Goal: Information Seeking & Learning: Learn about a topic

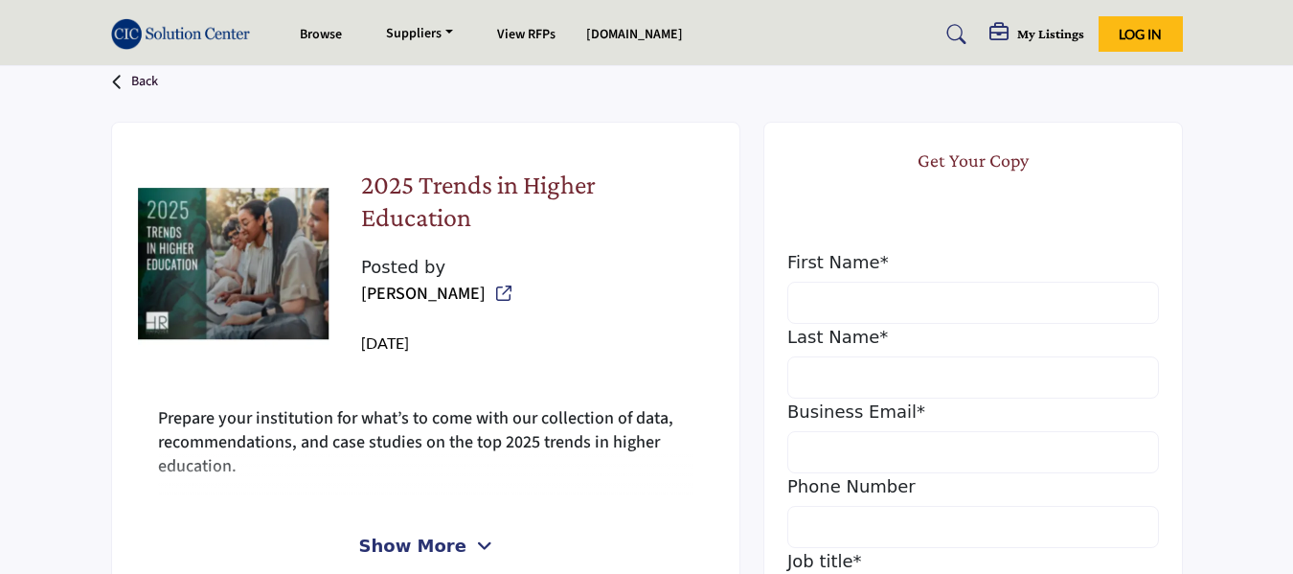
scroll to position [640, 0]
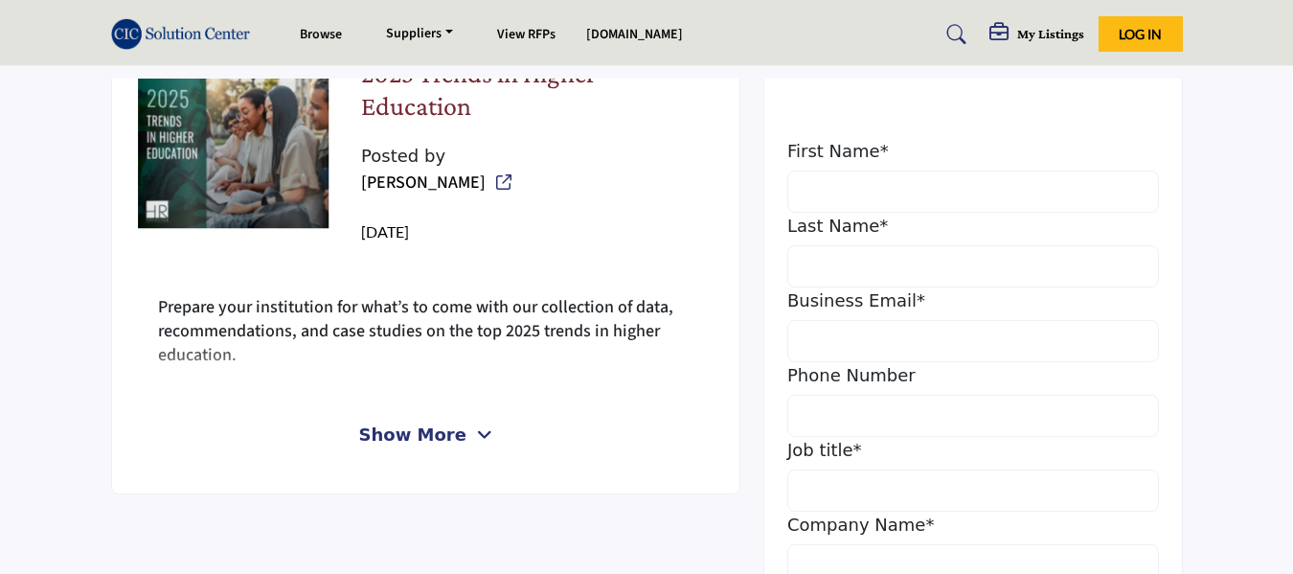
click at [457, 422] on span "Show More" at bounding box center [412, 435] width 107 height 26
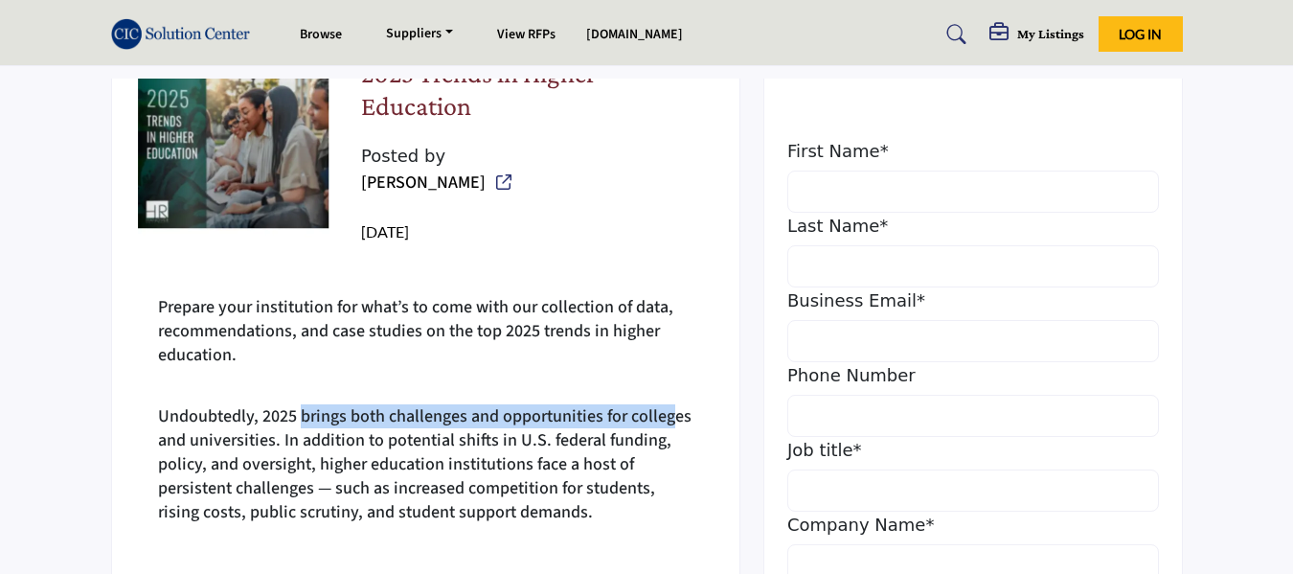
drag, startPoint x: 301, startPoint y: 378, endPoint x: 670, endPoint y: 377, distance: 368.8
click at [670, 404] on p "Undoubtedly, 2025 brings both challenges and opportunities for colleges and uni…" at bounding box center [426, 464] width 536 height 120
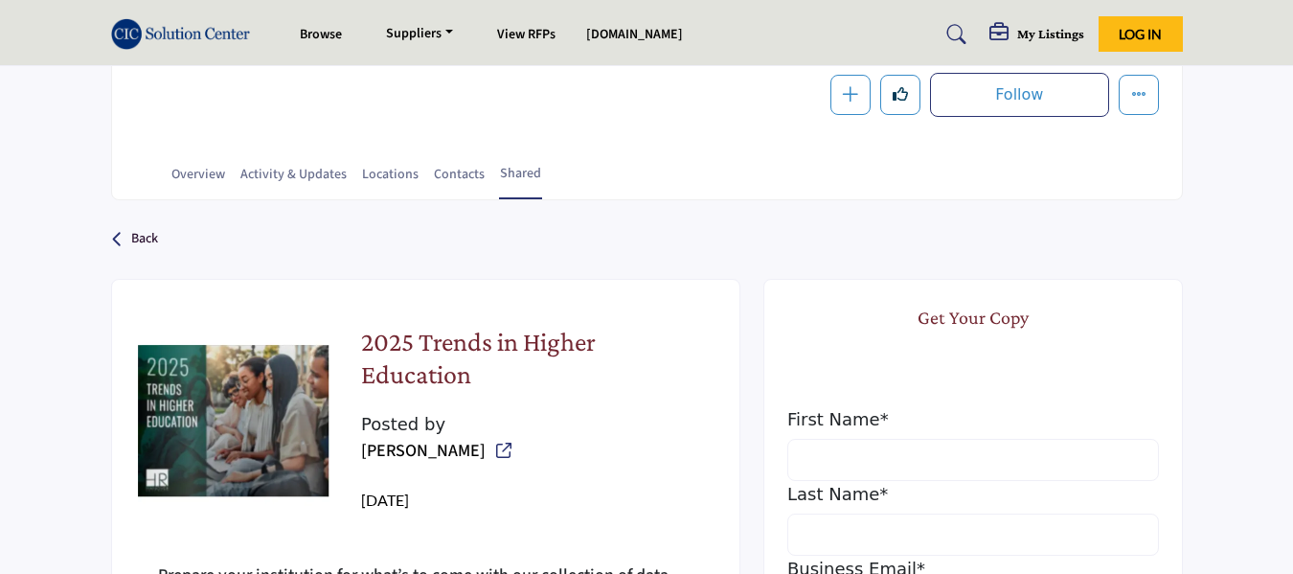
scroll to position [1, 0]
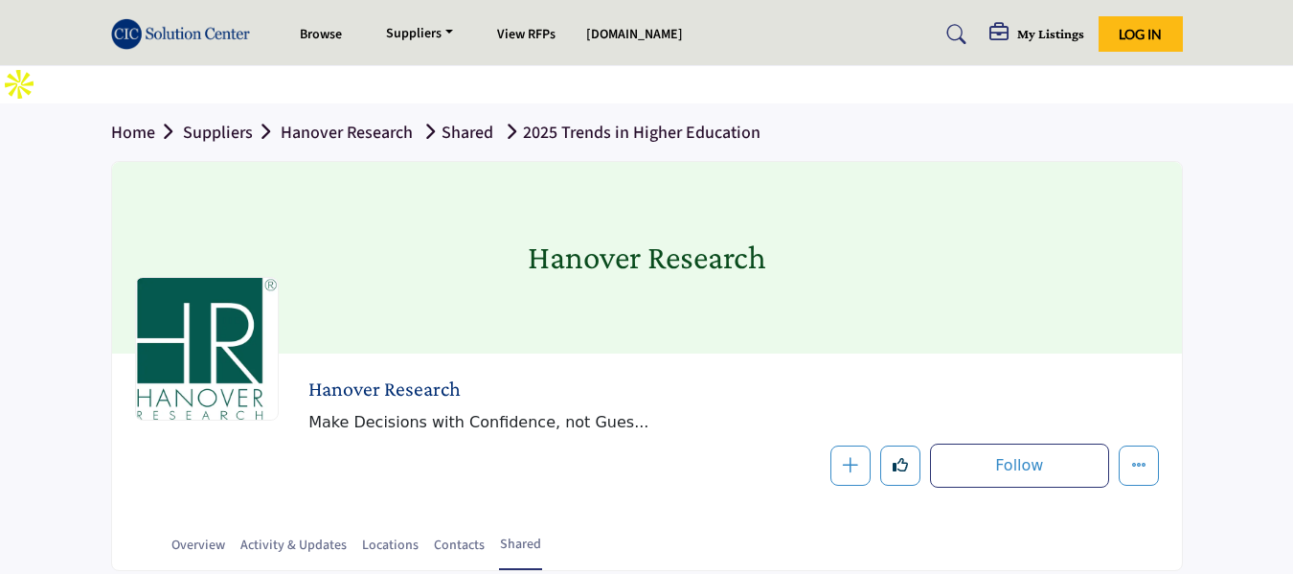
click at [620, 231] on h1 "Hanover Research" at bounding box center [647, 258] width 239 height 192
click at [189, 345] on div at bounding box center [207, 349] width 144 height 144
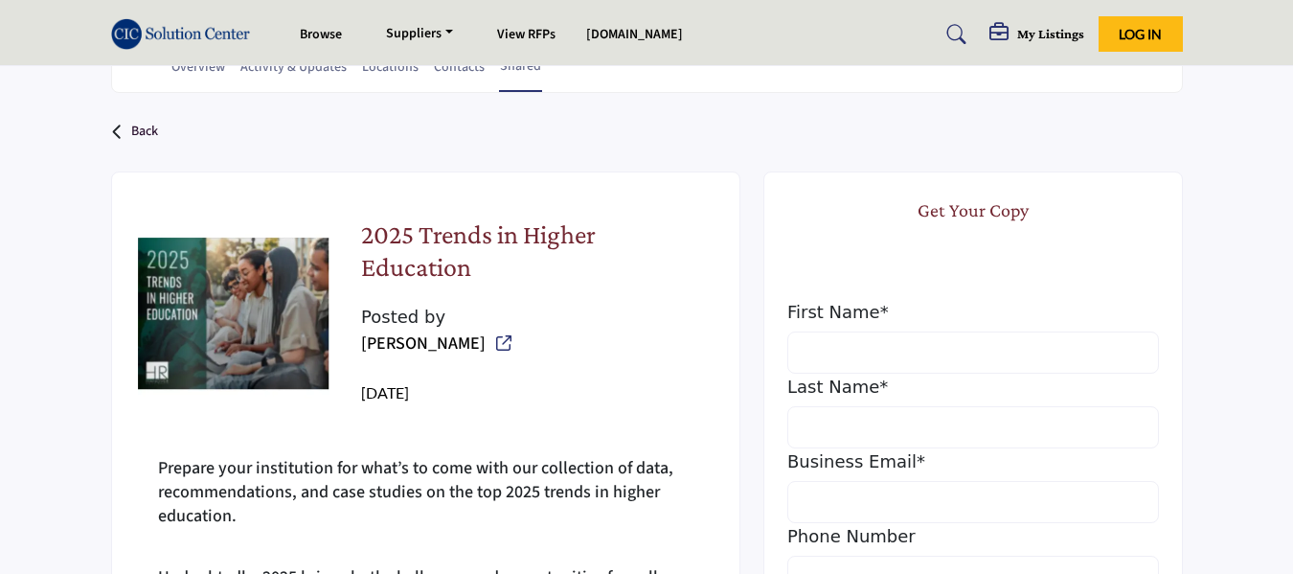
scroll to position [480, 0]
click at [407, 331] on link "[PERSON_NAME]" at bounding box center [423, 343] width 125 height 24
click at [278, 311] on img at bounding box center [234, 313] width 192 height 192
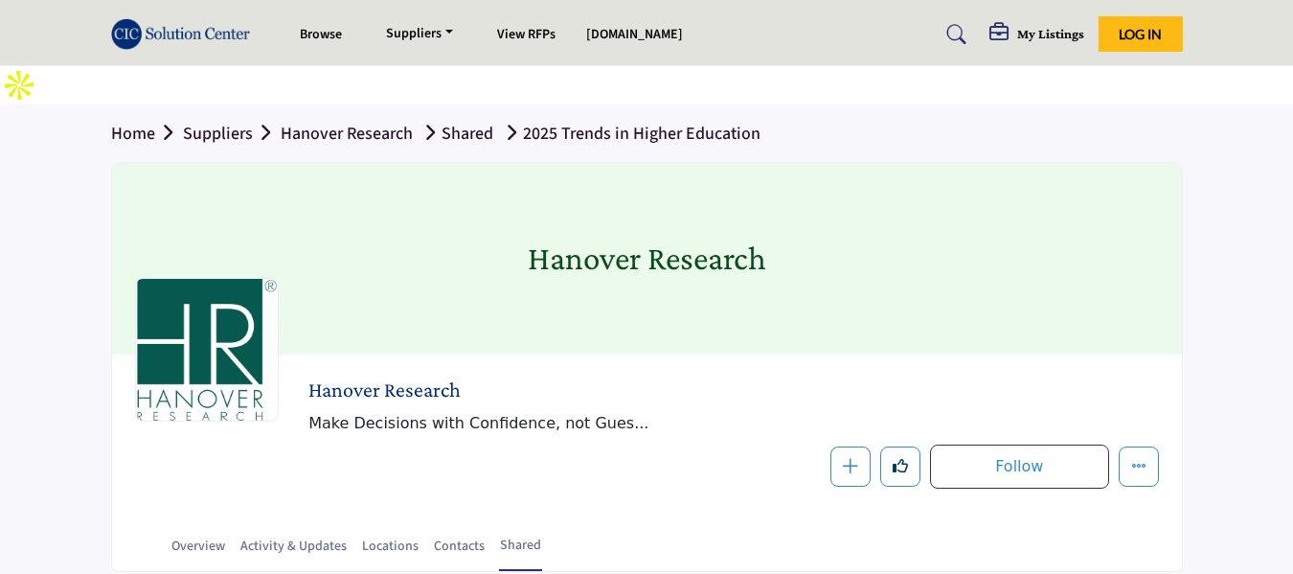
click at [388, 122] on link "Hanover Research" at bounding box center [347, 134] width 132 height 24
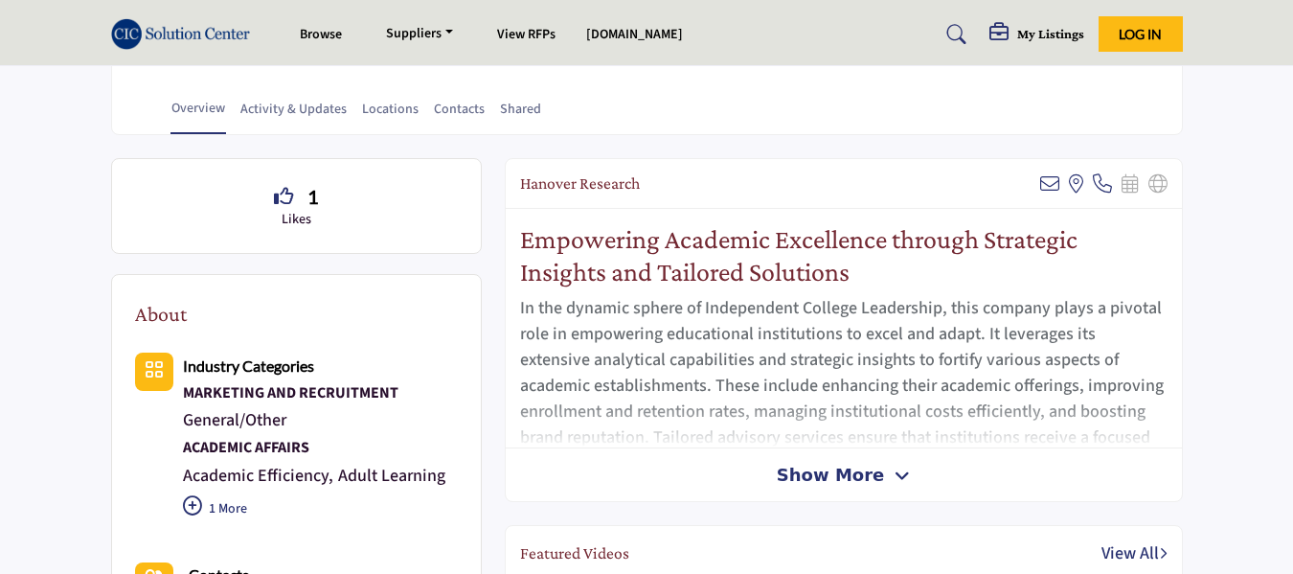
scroll to position [480, 0]
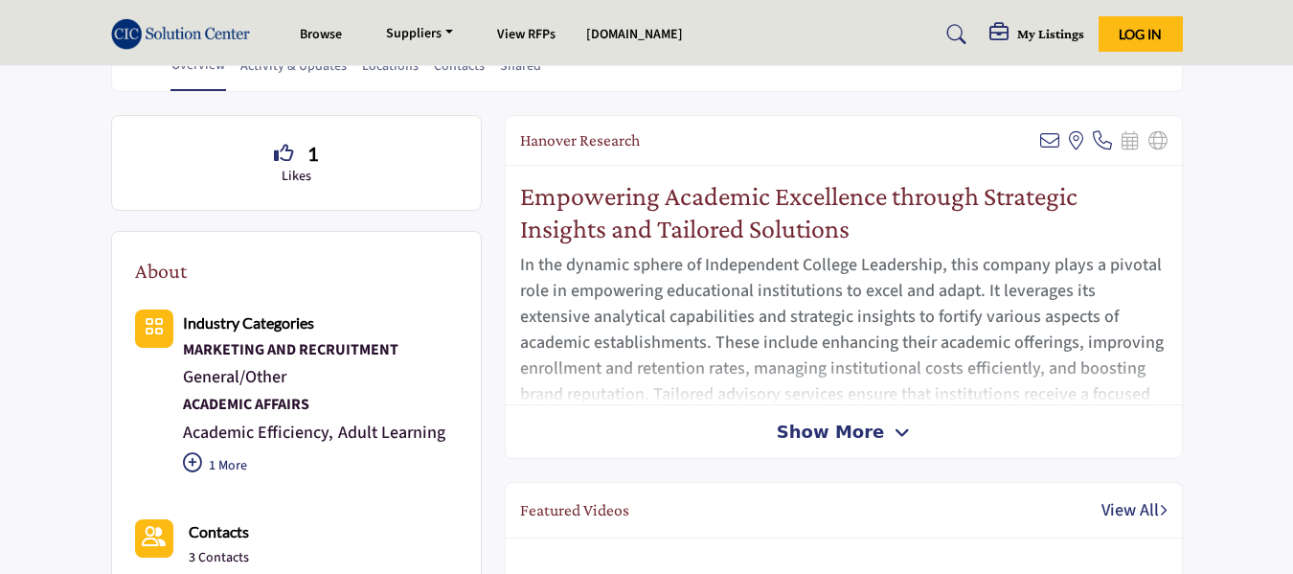
click at [877, 419] on span "Show More" at bounding box center [830, 432] width 107 height 26
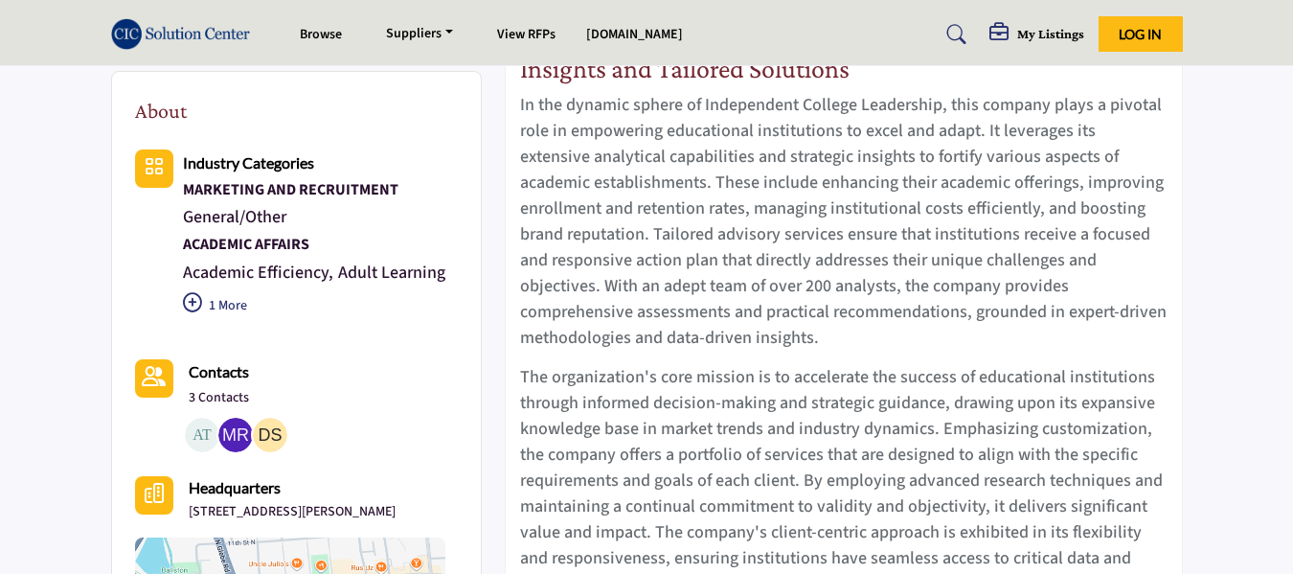
scroll to position [320, 0]
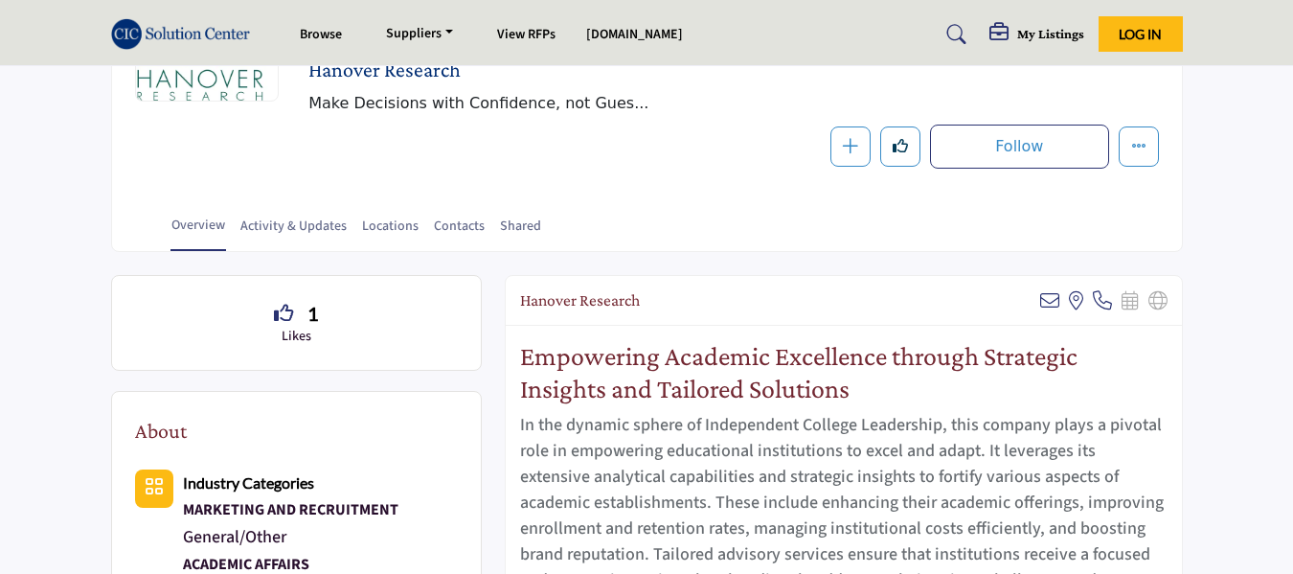
click at [639, 340] on h2 "Empowering Academic Excellence through Strategic Insights and Tailored Solutions" at bounding box center [844, 372] width 648 height 64
click at [668, 340] on h2 "Empowering Academic Excellence through Strategic Insights and Tailored Solutions" at bounding box center [844, 372] width 648 height 64
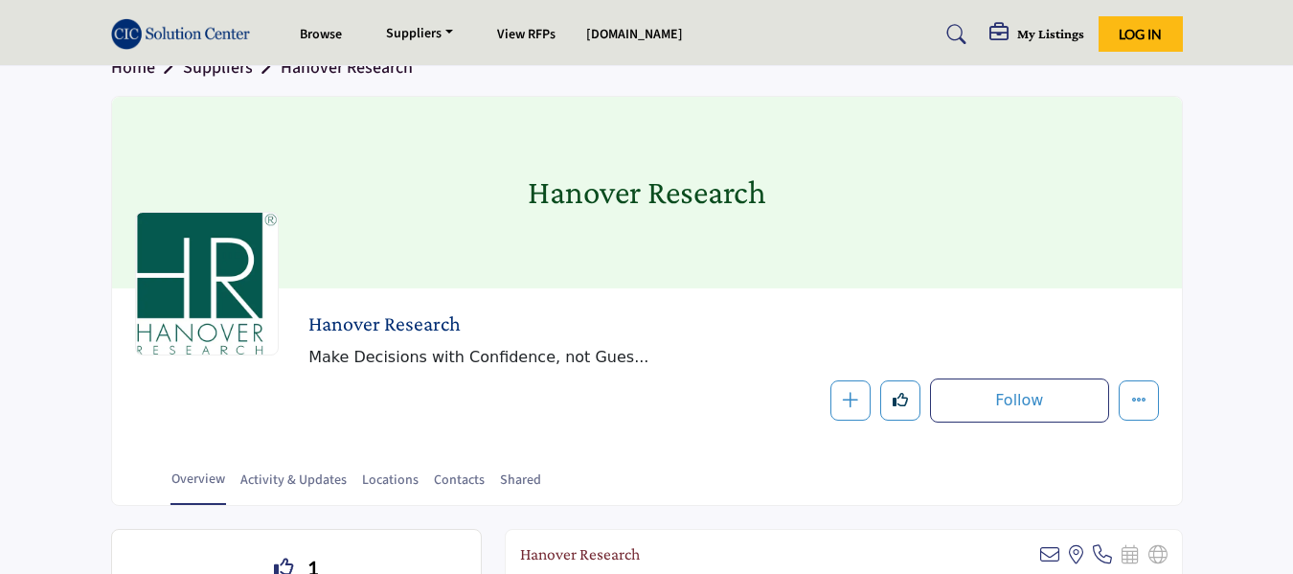
scroll to position [160, 0]
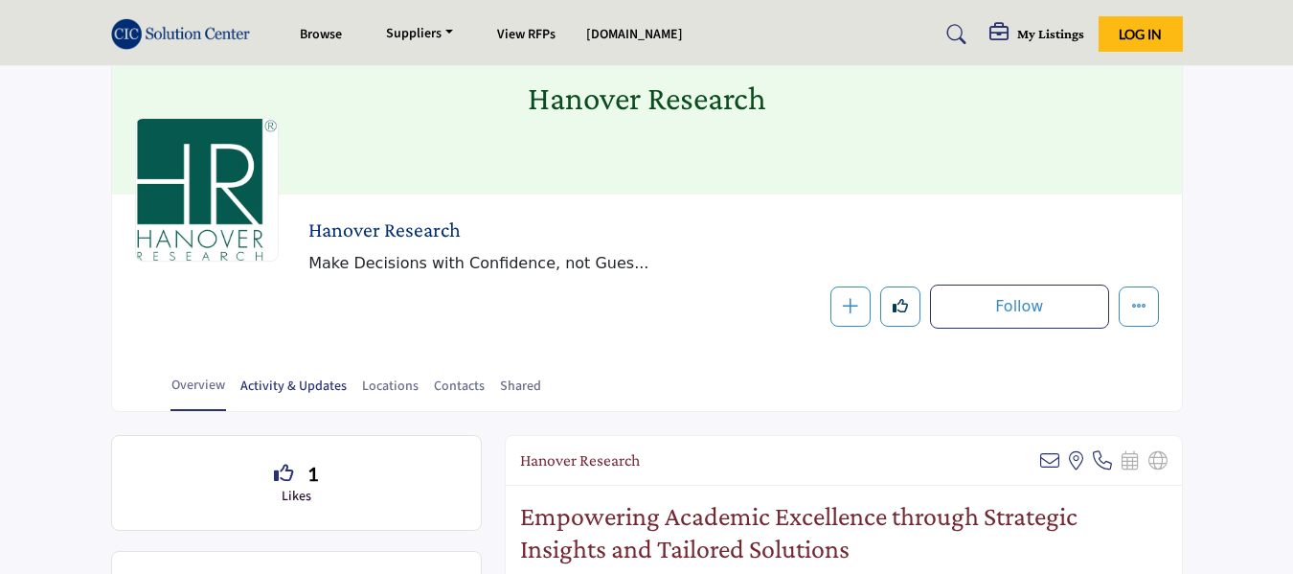
click at [305, 377] on link "Activity & Updates" at bounding box center [294, 394] width 108 height 34
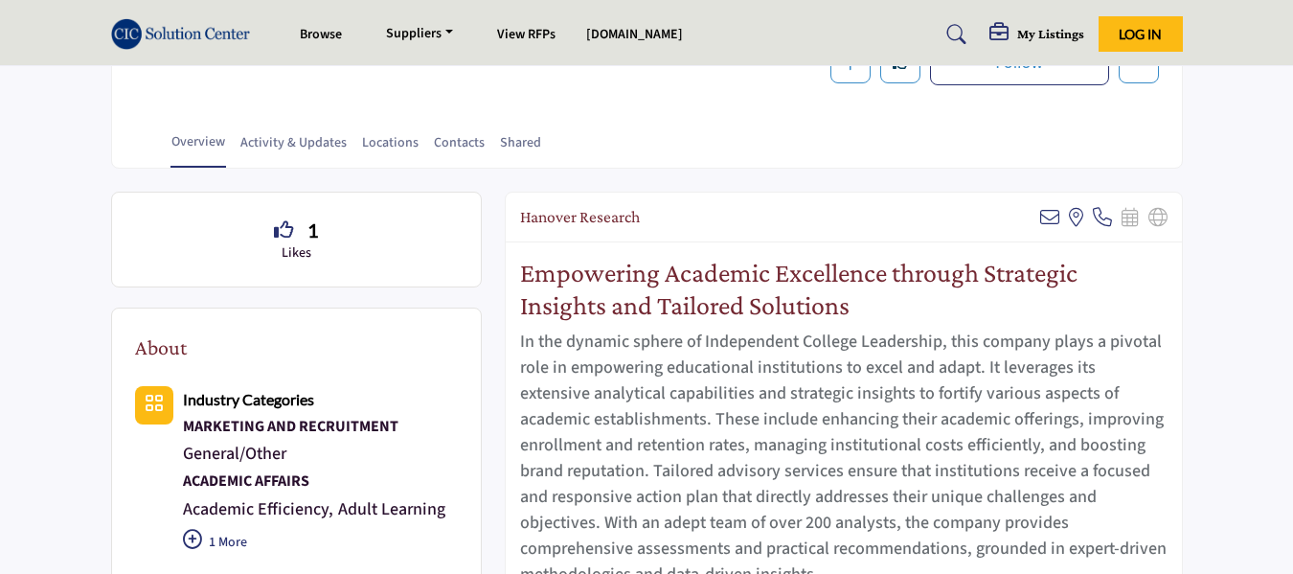
scroll to position [639, 0]
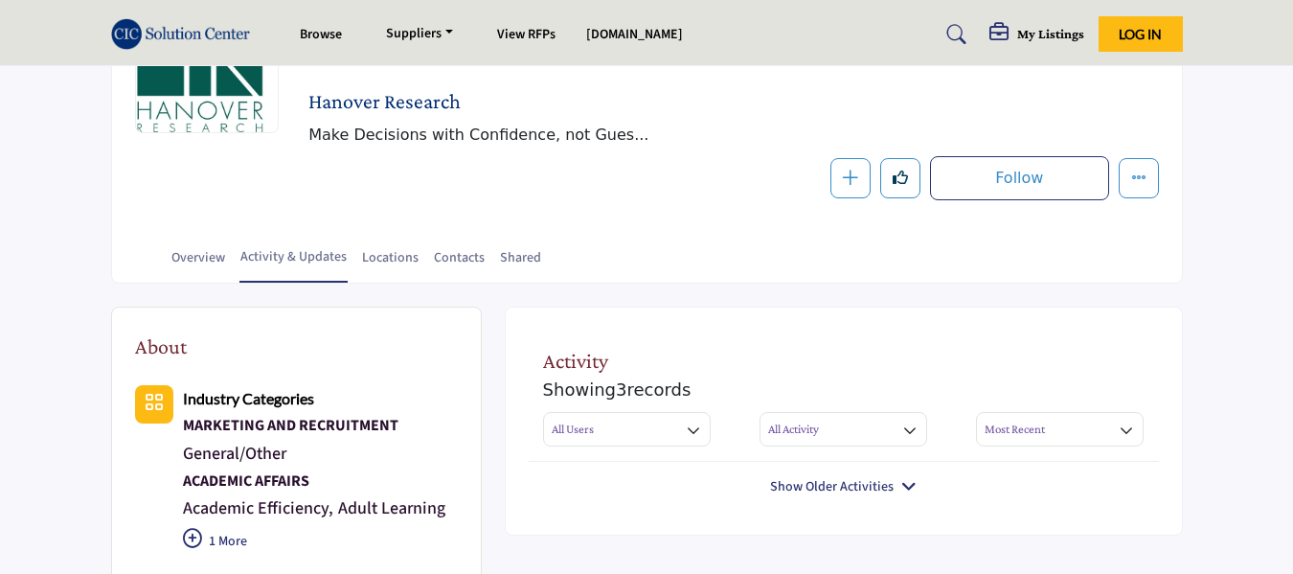
scroll to position [320, 0]
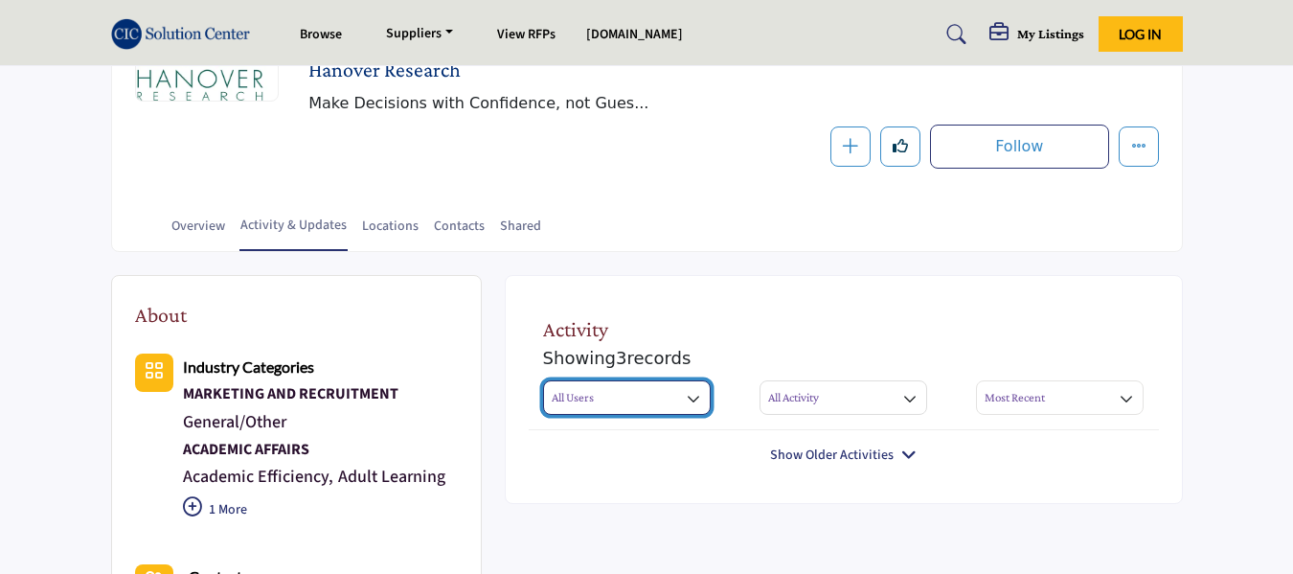
click at [695, 392] on icon "button" at bounding box center [693, 398] width 13 height 13
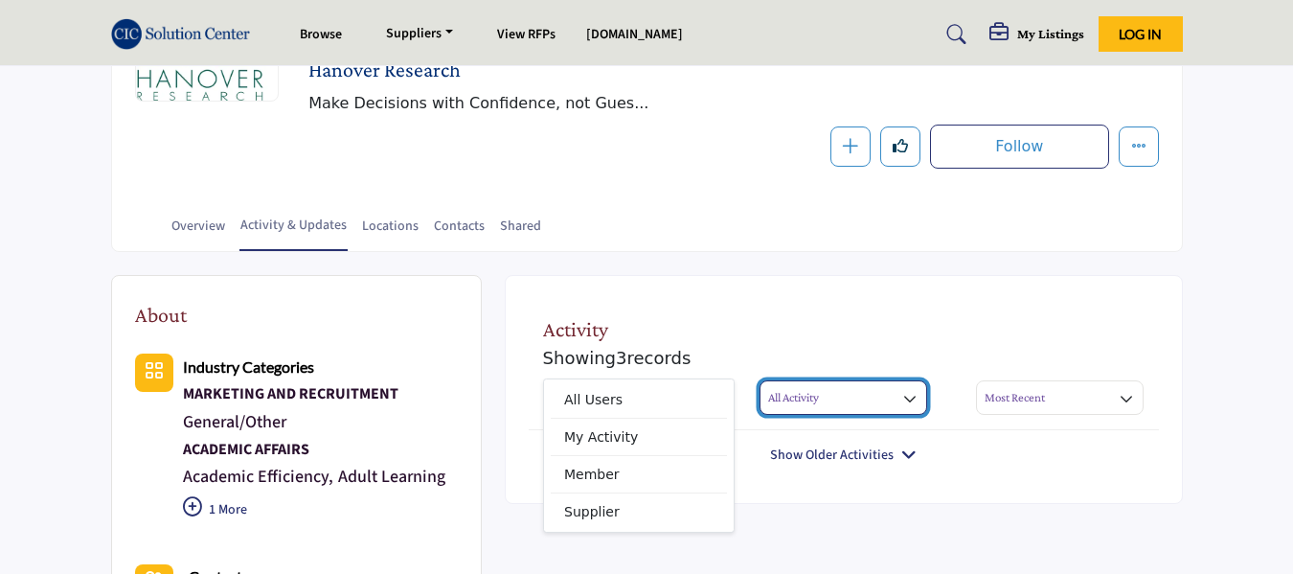
click at [914, 392] on icon "button" at bounding box center [909, 398] width 13 height 13
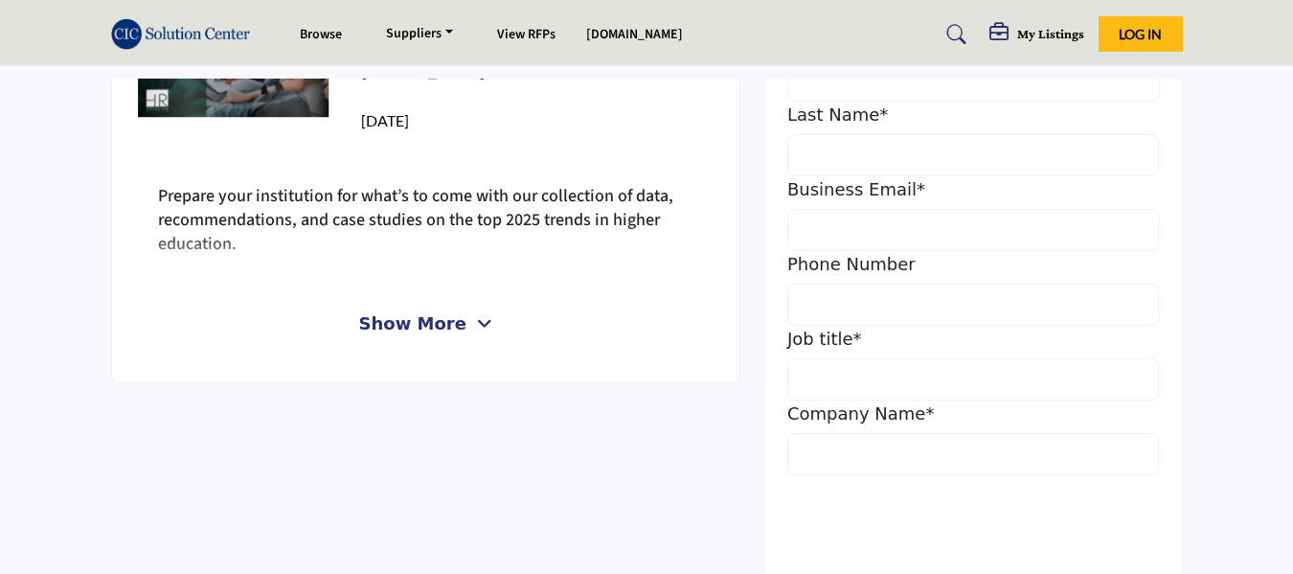
scroll to position [798, 0]
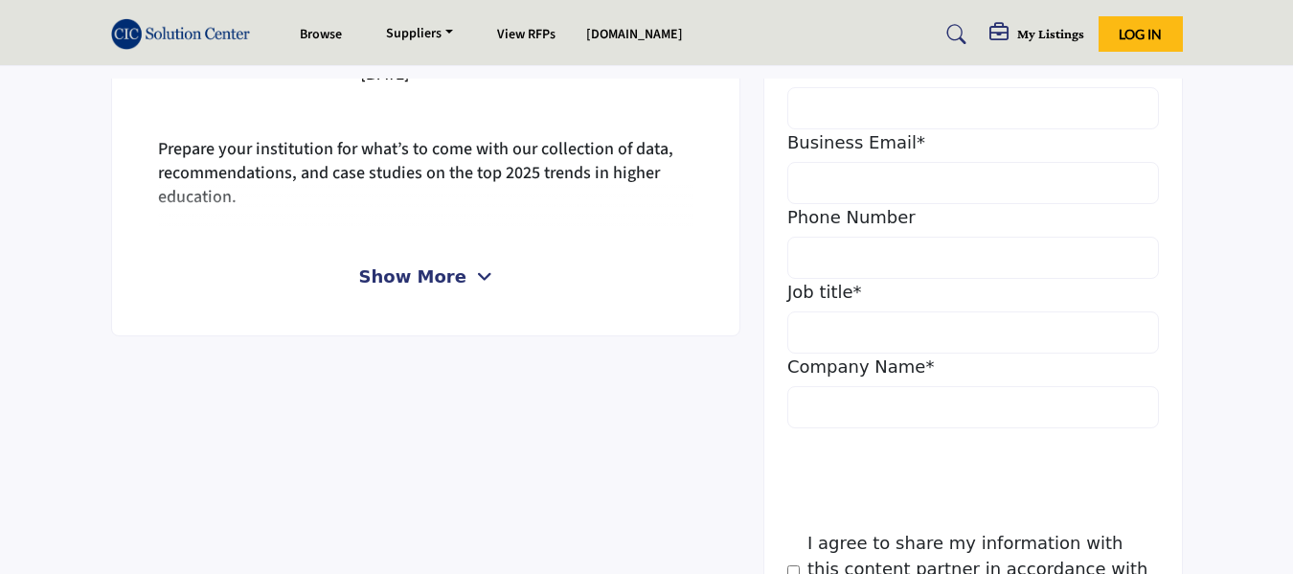
click at [460, 263] on span "Show More" at bounding box center [425, 276] width 133 height 26
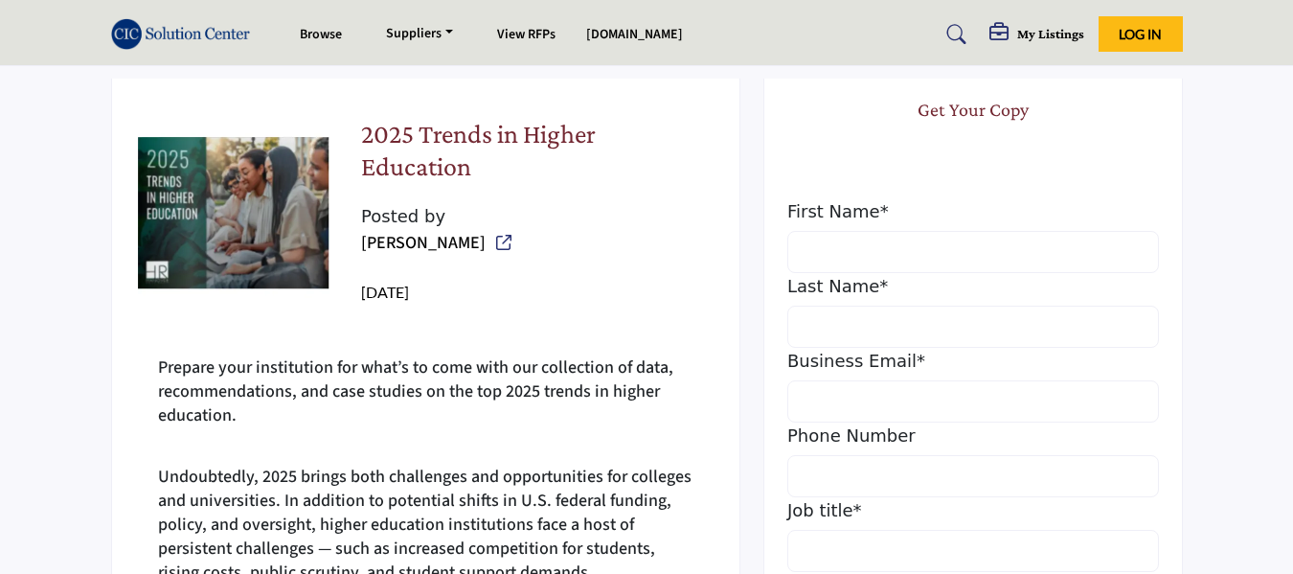
scroll to position [576, 0]
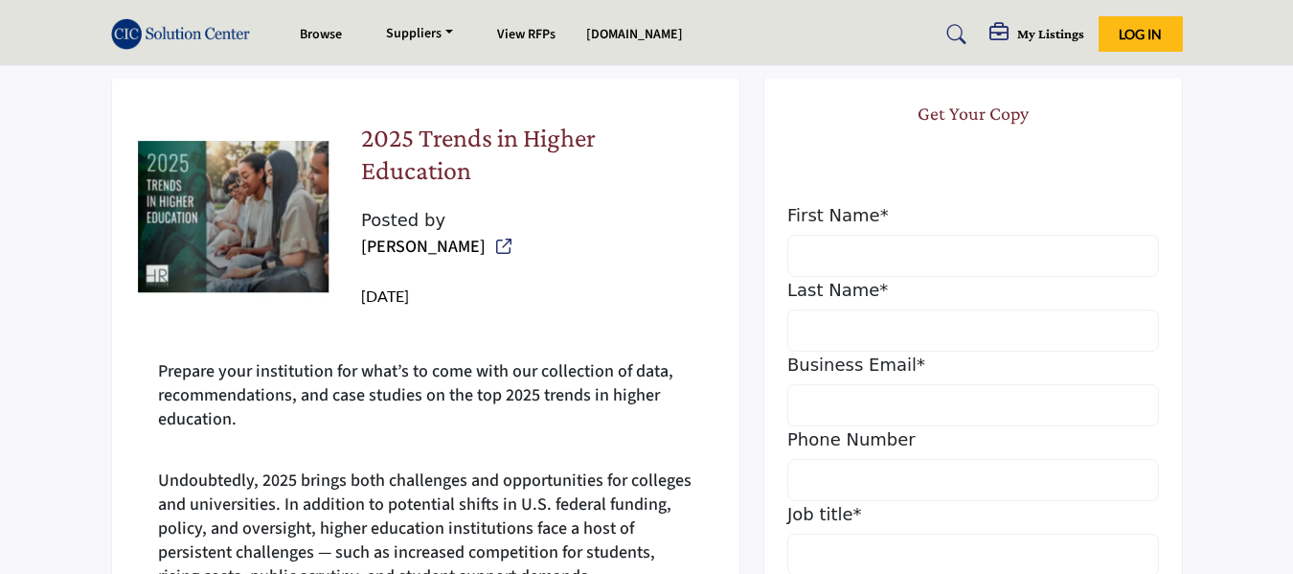
click at [154, 240] on img at bounding box center [234, 218] width 192 height 192
drag, startPoint x: 424, startPoint y: 262, endPoint x: 491, endPoint y: 257, distance: 67.2
click at [491, 257] on div "2025 Trends in Higher Education Posted by [PERSON_NAME] [DATE]" at bounding box center [527, 218] width 378 height 238
click at [496, 239] on icon at bounding box center [503, 246] width 15 height 15
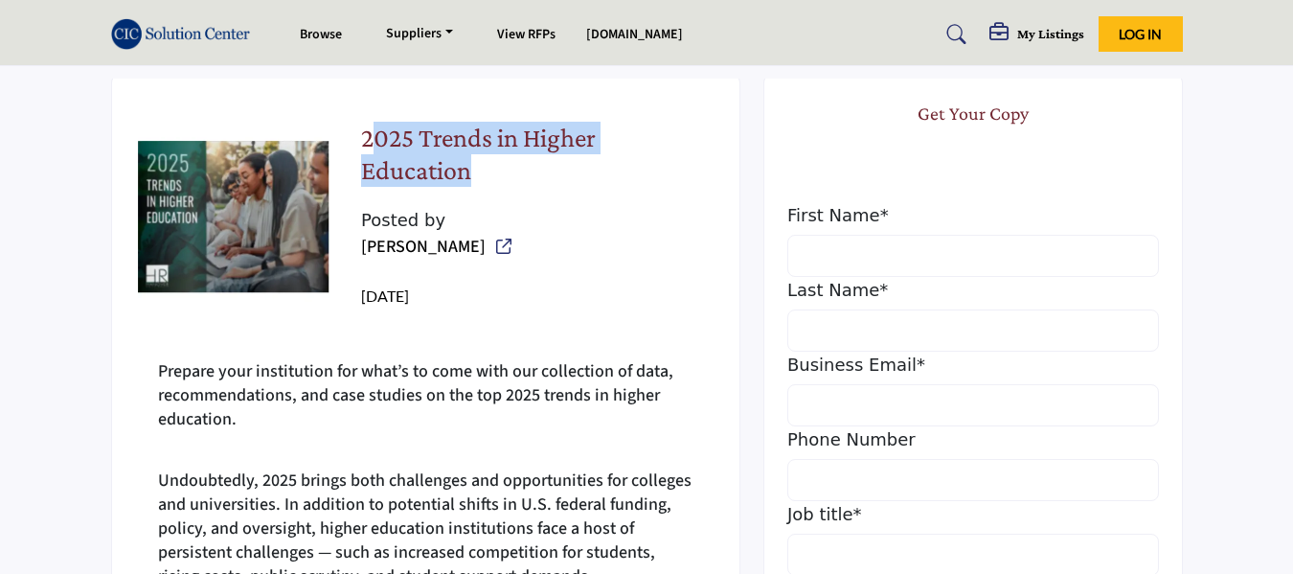
drag, startPoint x: 378, startPoint y: 93, endPoint x: 511, endPoint y: 143, distance: 141.3
click at [511, 143] on h2 "2025 Trends in Higher Education" at bounding box center [527, 157] width 332 height 71
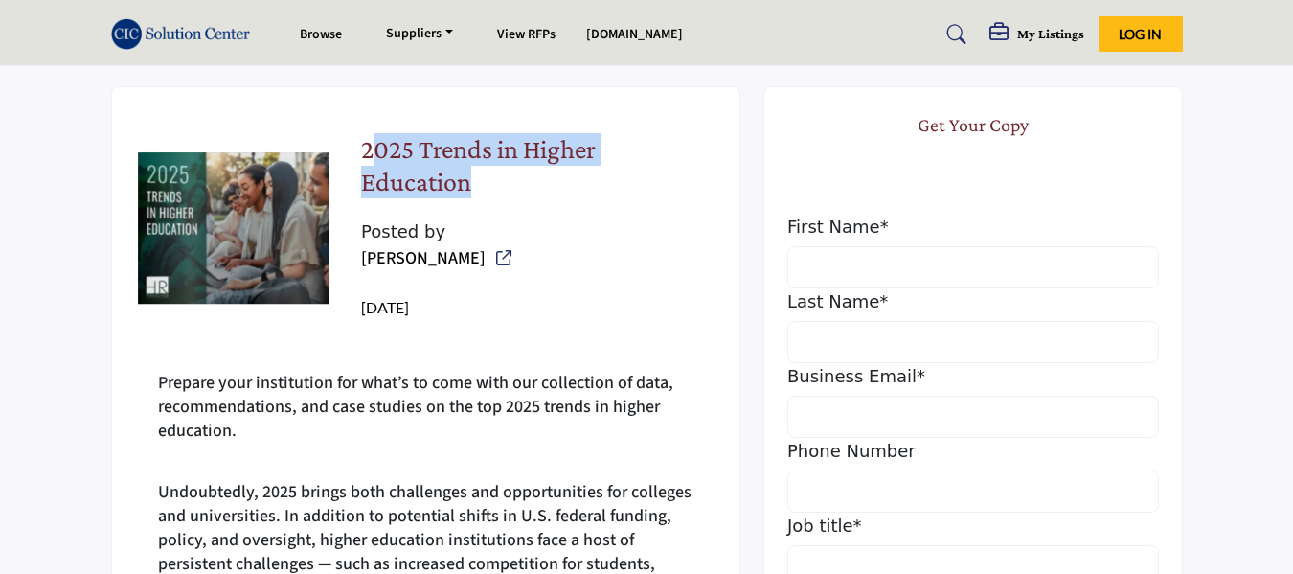
scroll to position [416, 0]
